Goal: Information Seeking & Learning: Learn about a topic

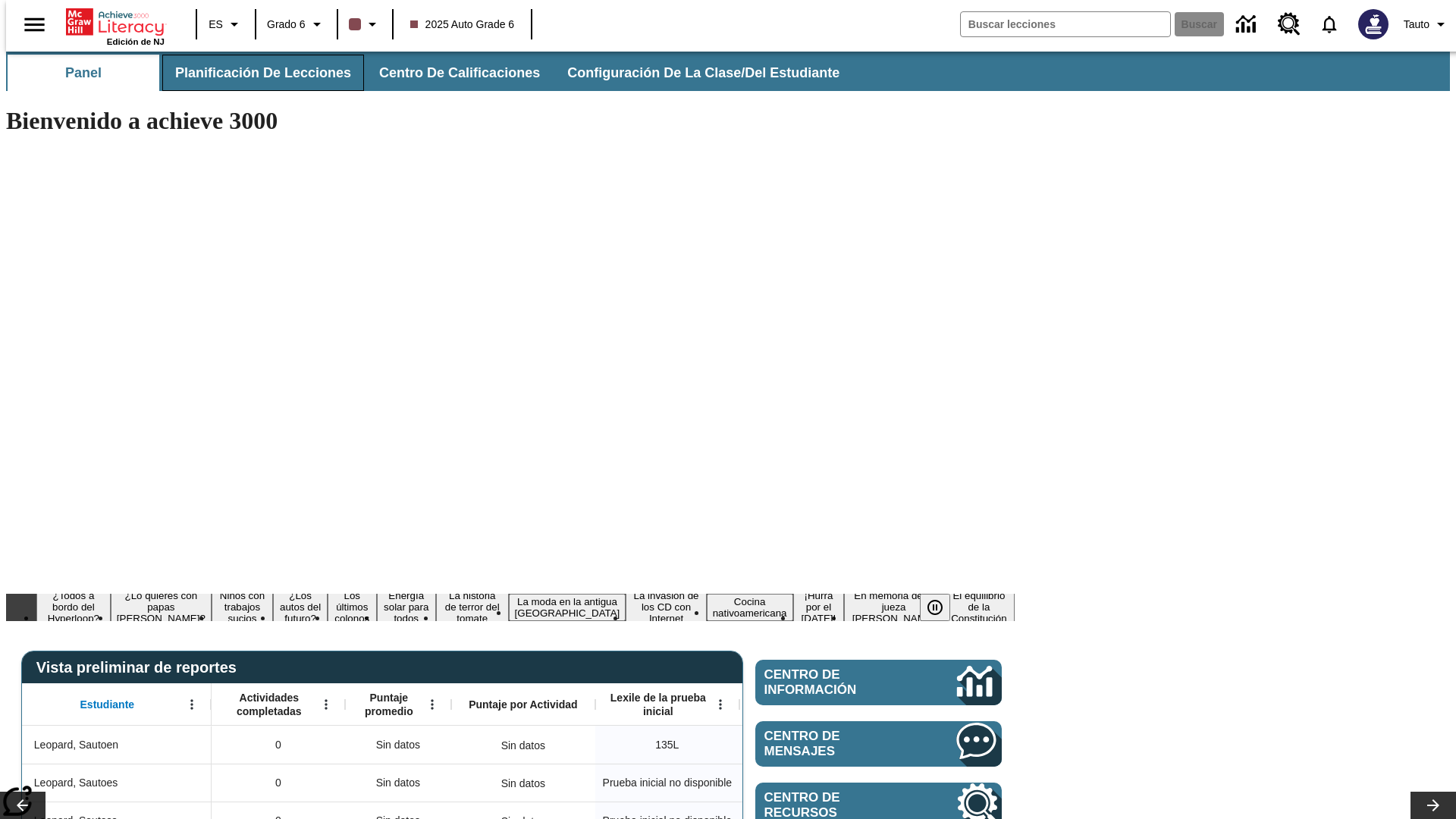
click at [254, 72] on span "Planificación de lecciones" at bounding box center [264, 73] width 176 height 17
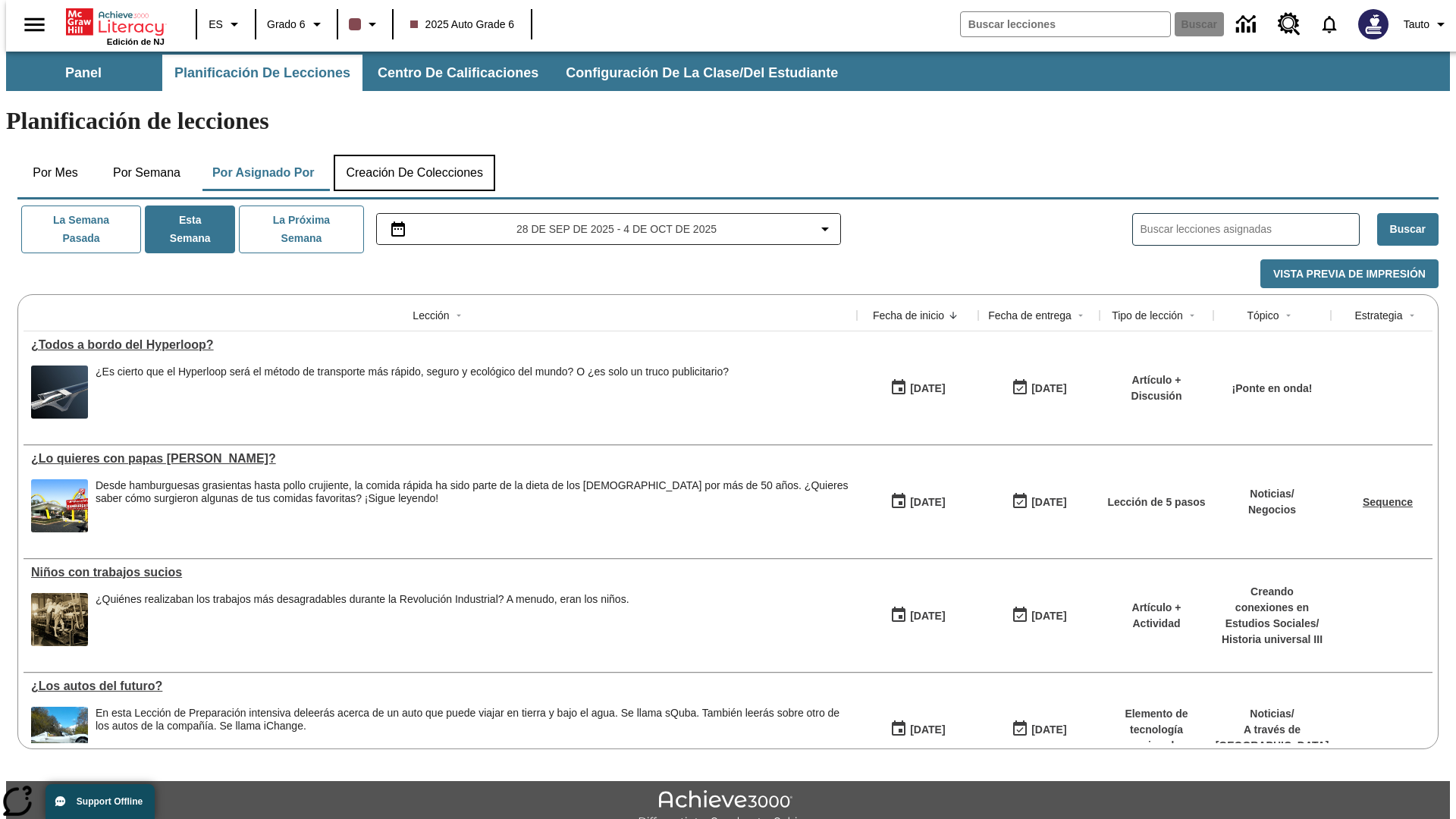
click at [414, 155] on button "Creación de colecciones" at bounding box center [414, 173] width 161 height 36
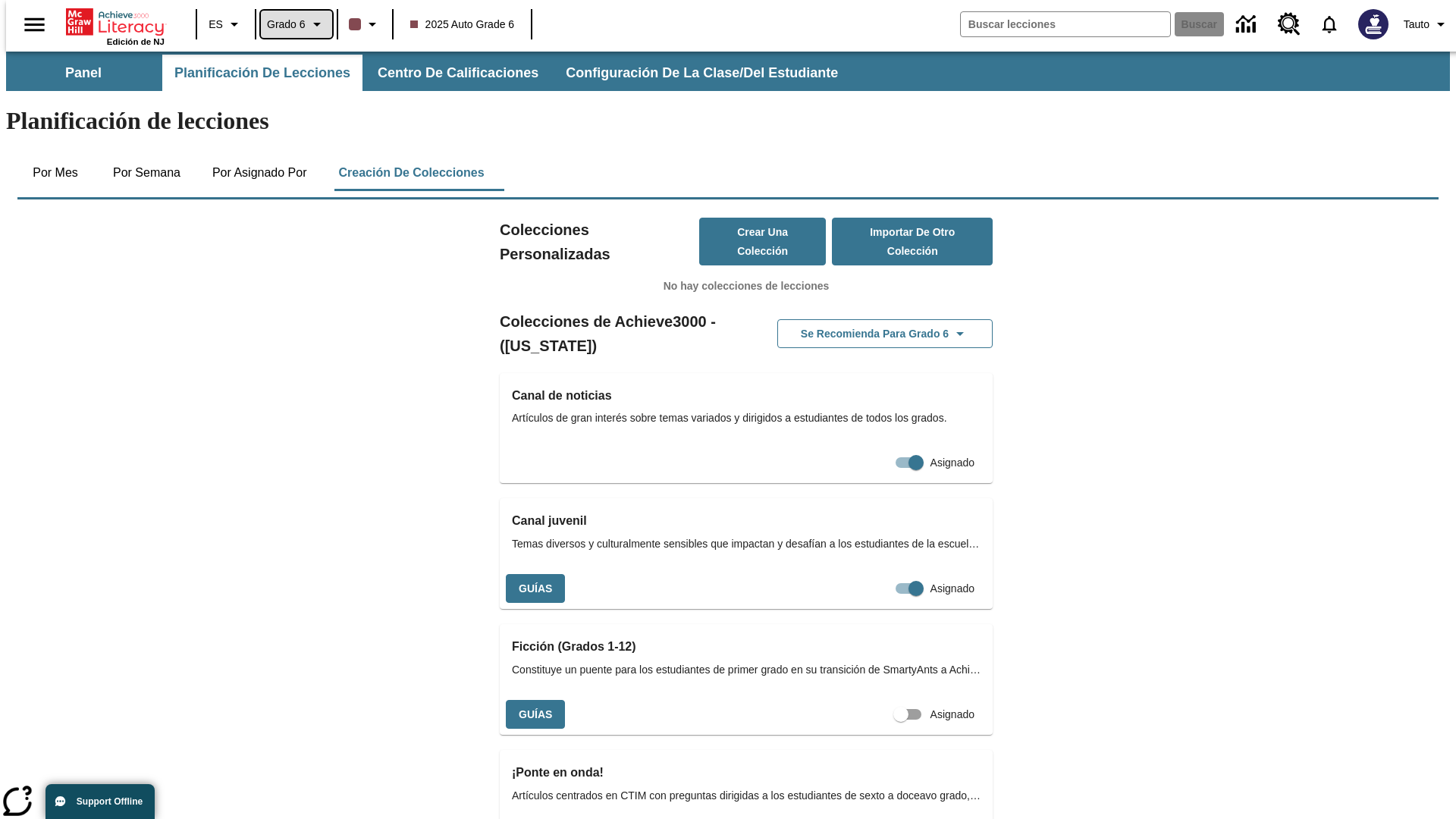
click at [291, 24] on span "Grado 6" at bounding box center [286, 24] width 39 height 16
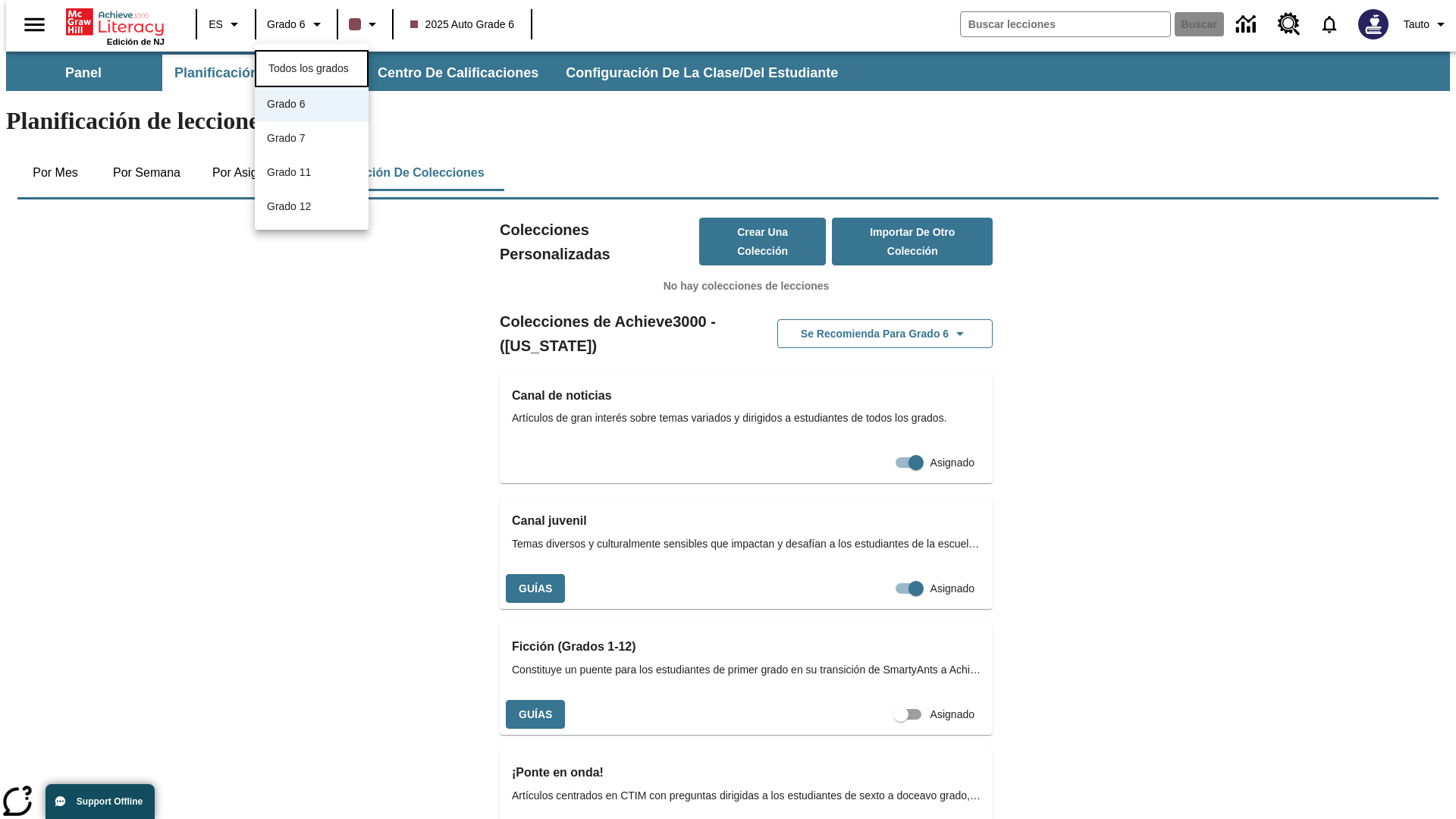
click at [312, 67] on span "Todos los grados" at bounding box center [309, 68] width 80 height 12
